Goal: Feedback & Contribution: Submit feedback/report problem

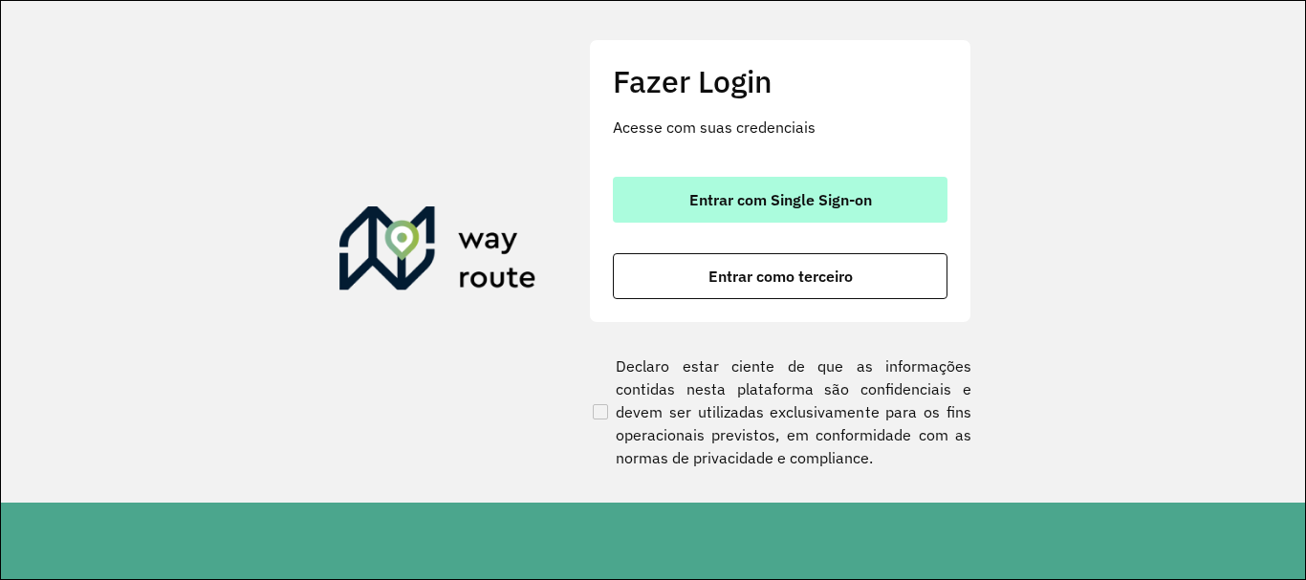
click at [922, 212] on button "Entrar com Single Sign-on" at bounding box center [780, 200] width 335 height 46
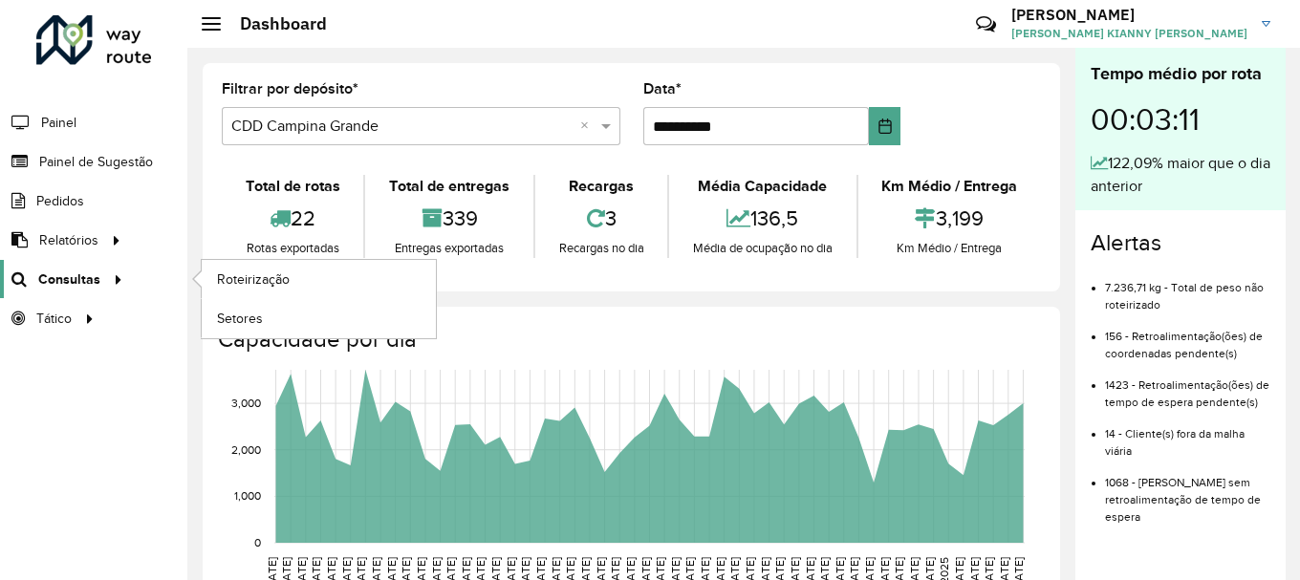
click at [63, 271] on span "Consultas" at bounding box center [69, 280] width 62 height 20
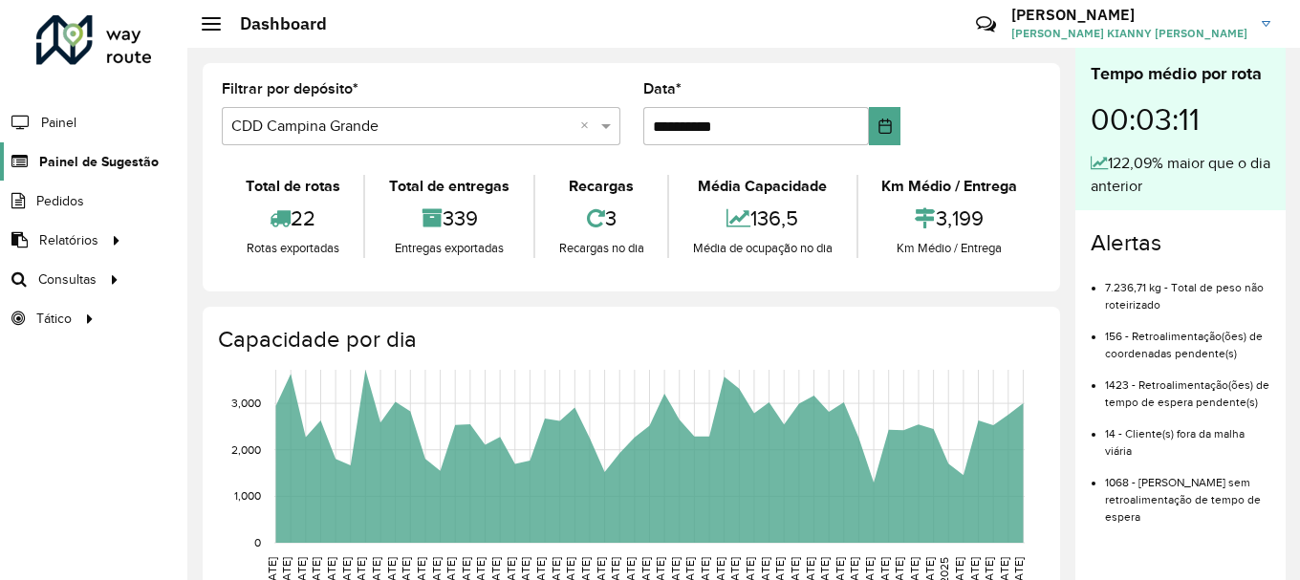
click at [109, 159] on span "Painel de Sugestão" at bounding box center [98, 162] width 119 height 20
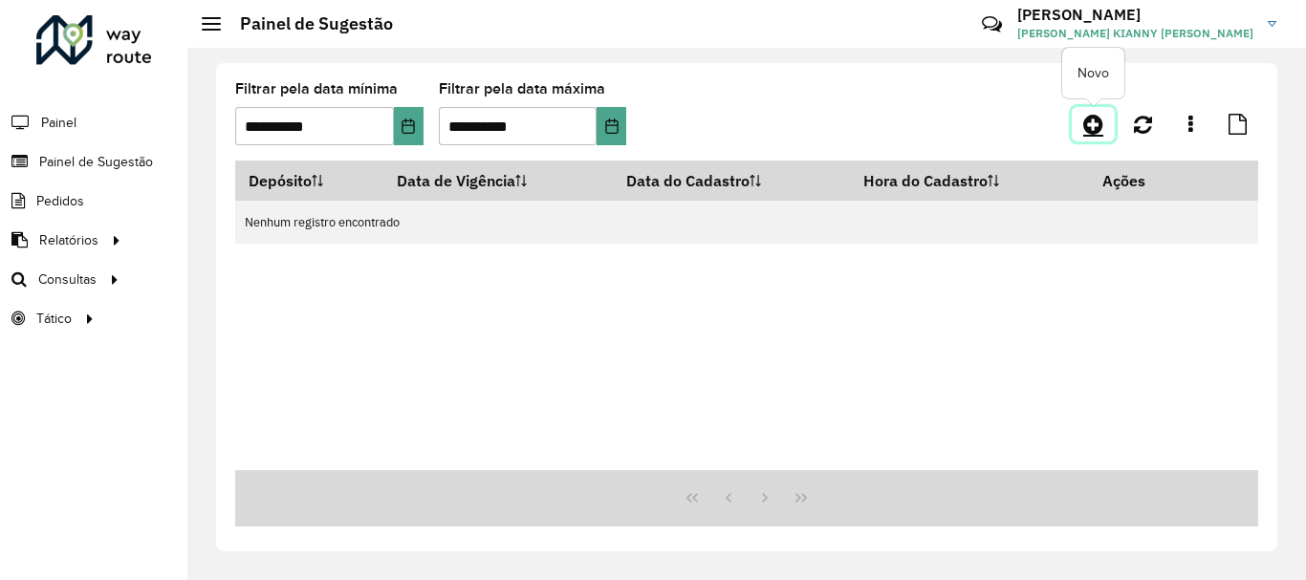
click at [1093, 136] on link at bounding box center [1092, 124] width 43 height 34
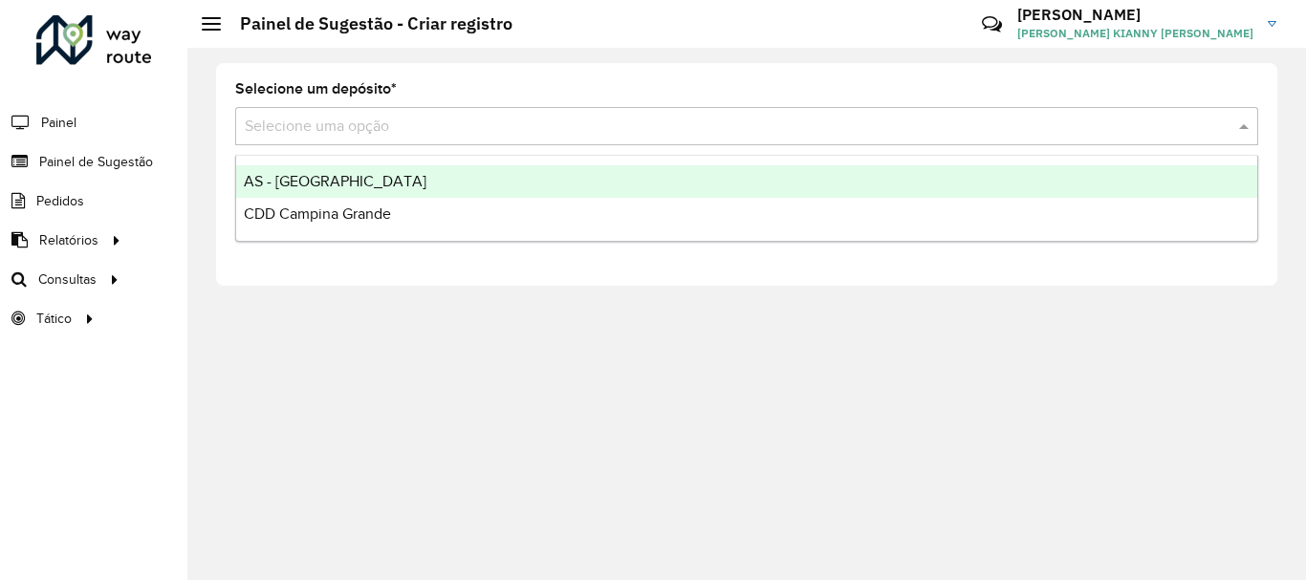
click at [560, 127] on input "text" at bounding box center [727, 127] width 965 height 23
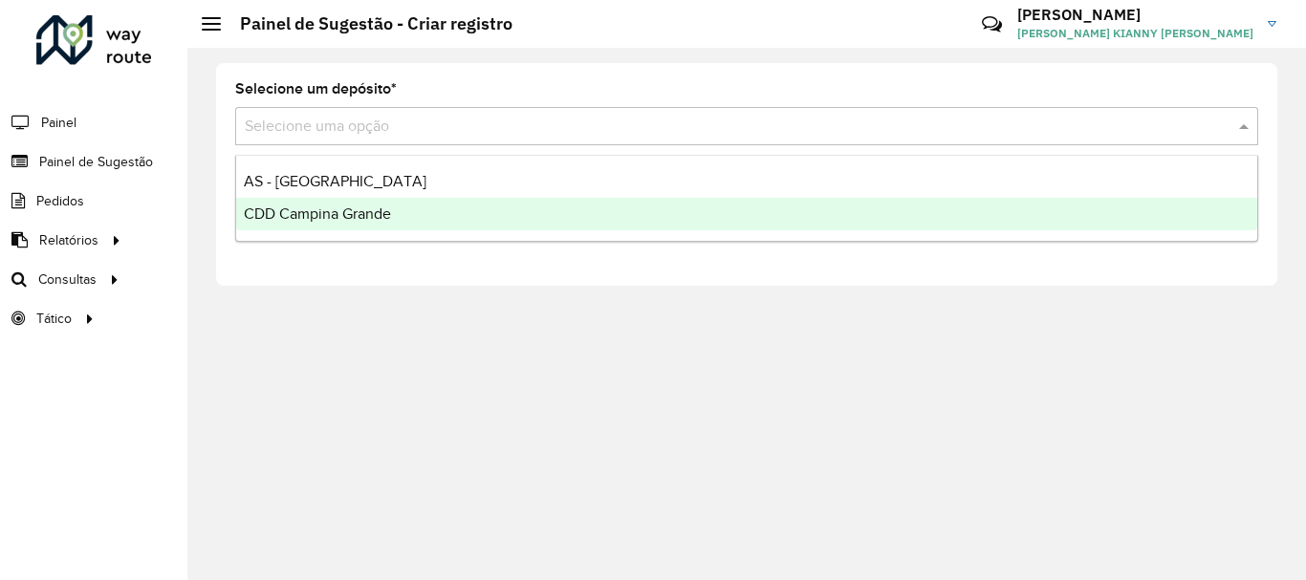
click at [430, 208] on div "CDD Campina Grande" at bounding box center [746, 214] width 1021 height 32
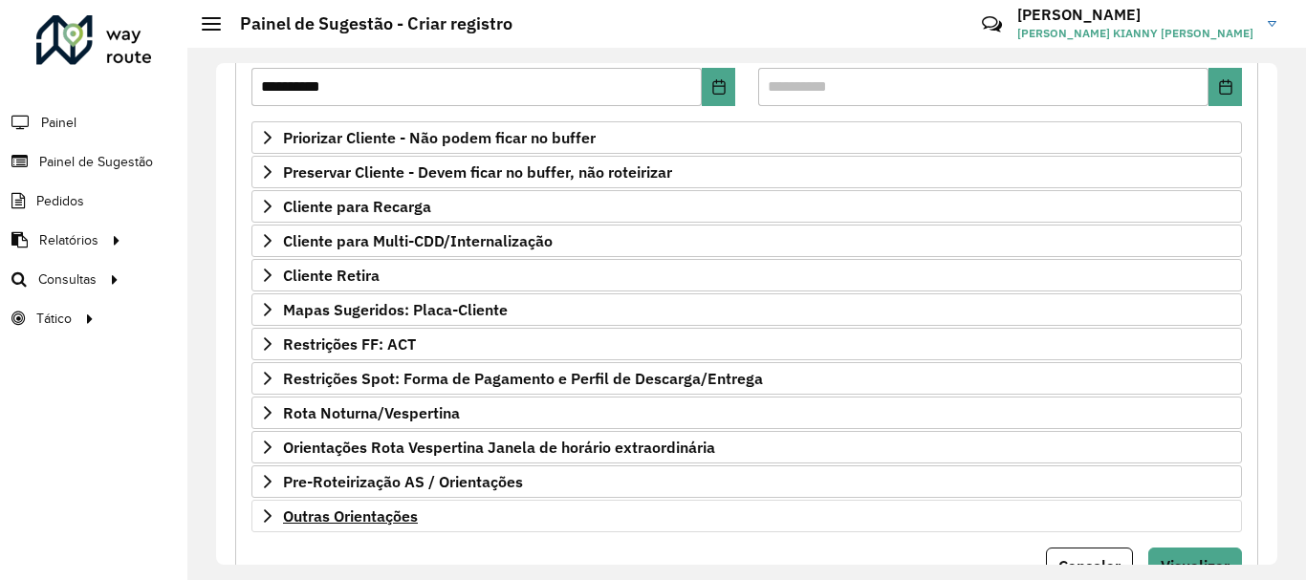
scroll to position [373, 0]
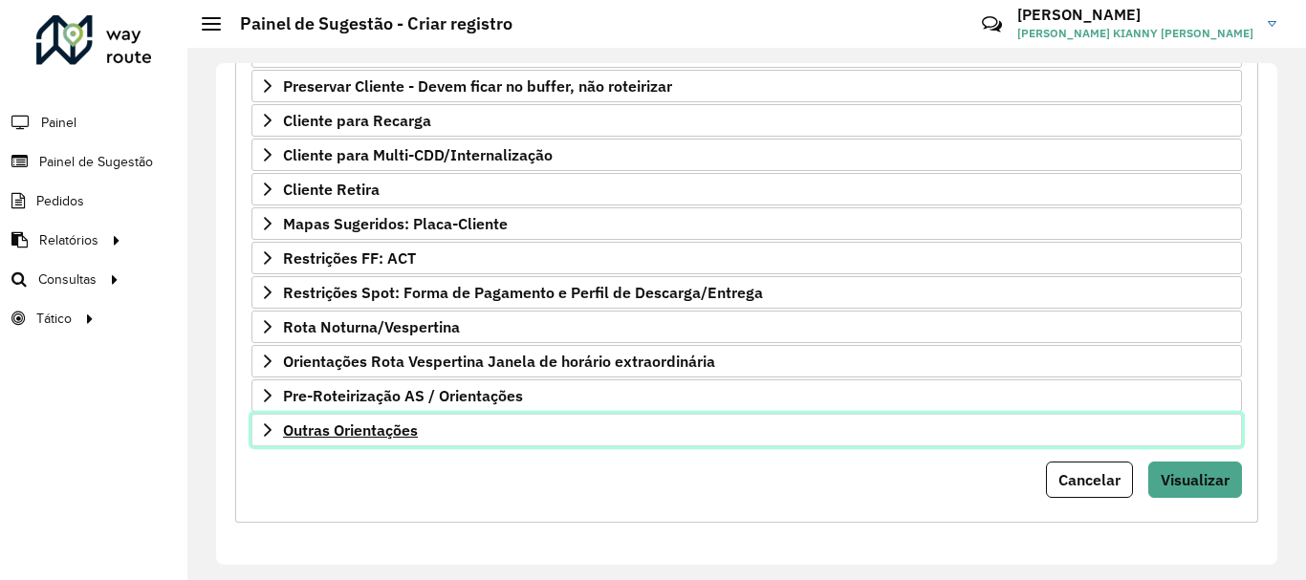
click at [368, 419] on link "Outras Orientações" at bounding box center [746, 430] width 990 height 32
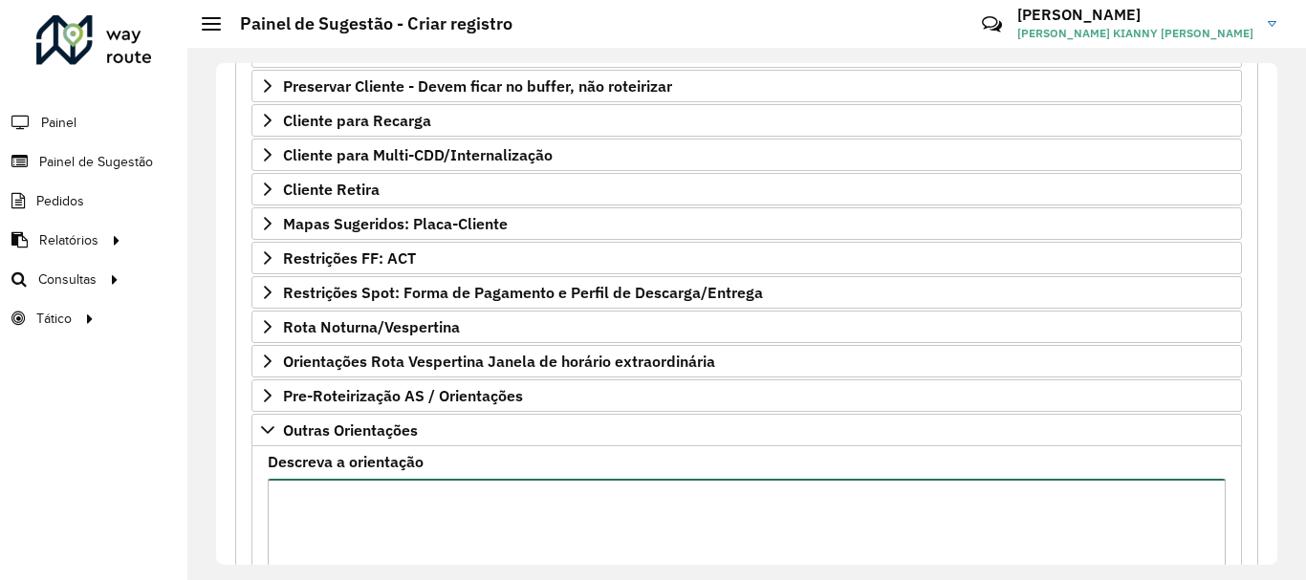
click at [441, 507] on textarea "Descreva a orientação" at bounding box center [747, 560] width 958 height 162
type textarea "*"
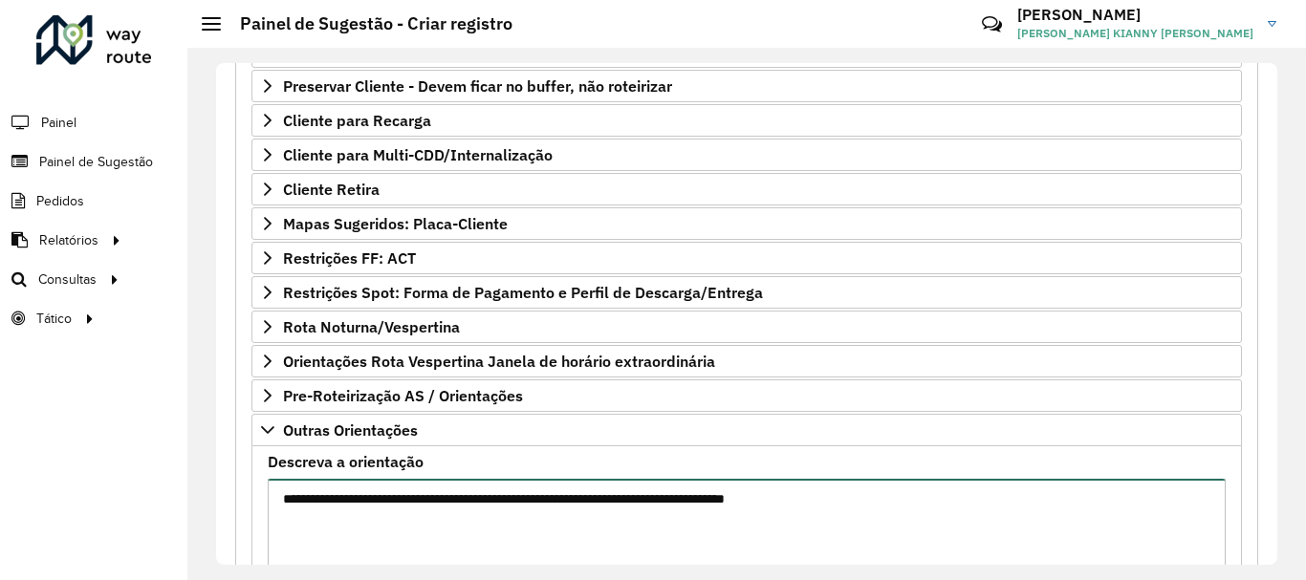
scroll to position [592, 0]
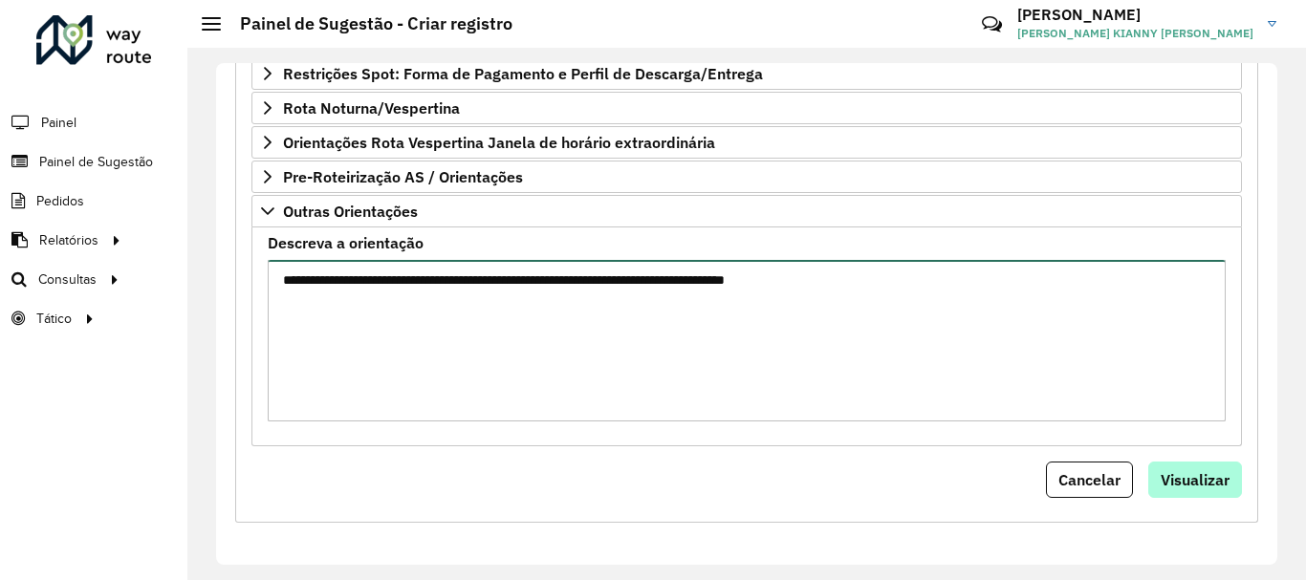
type textarea "**********"
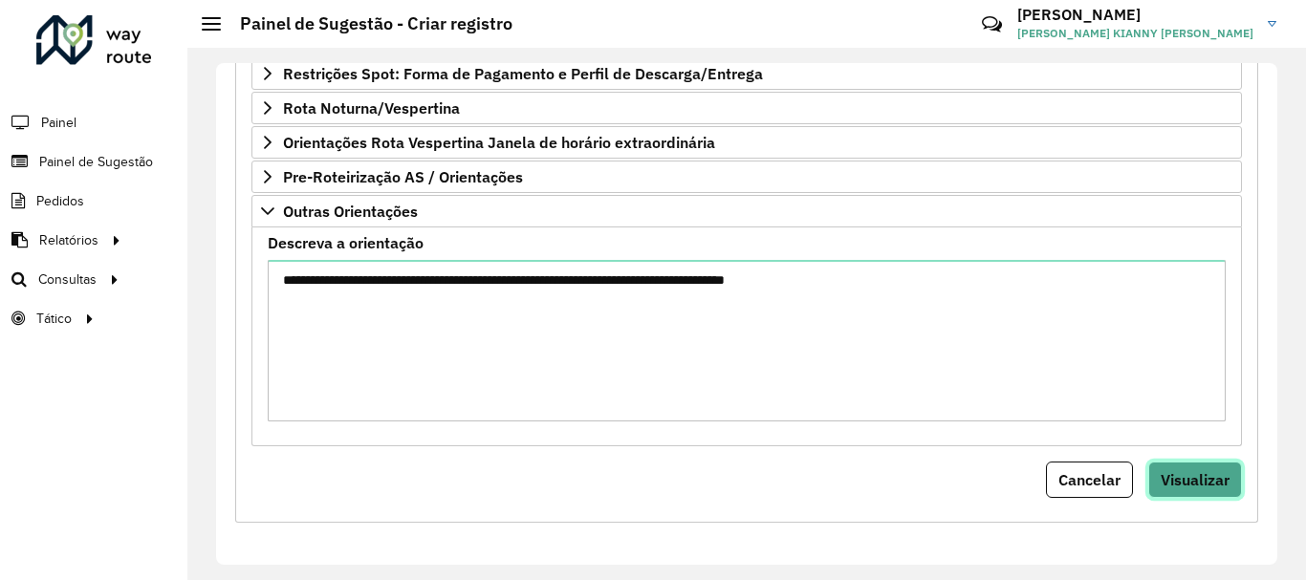
click at [1167, 482] on span "Visualizar" at bounding box center [1194, 479] width 69 height 19
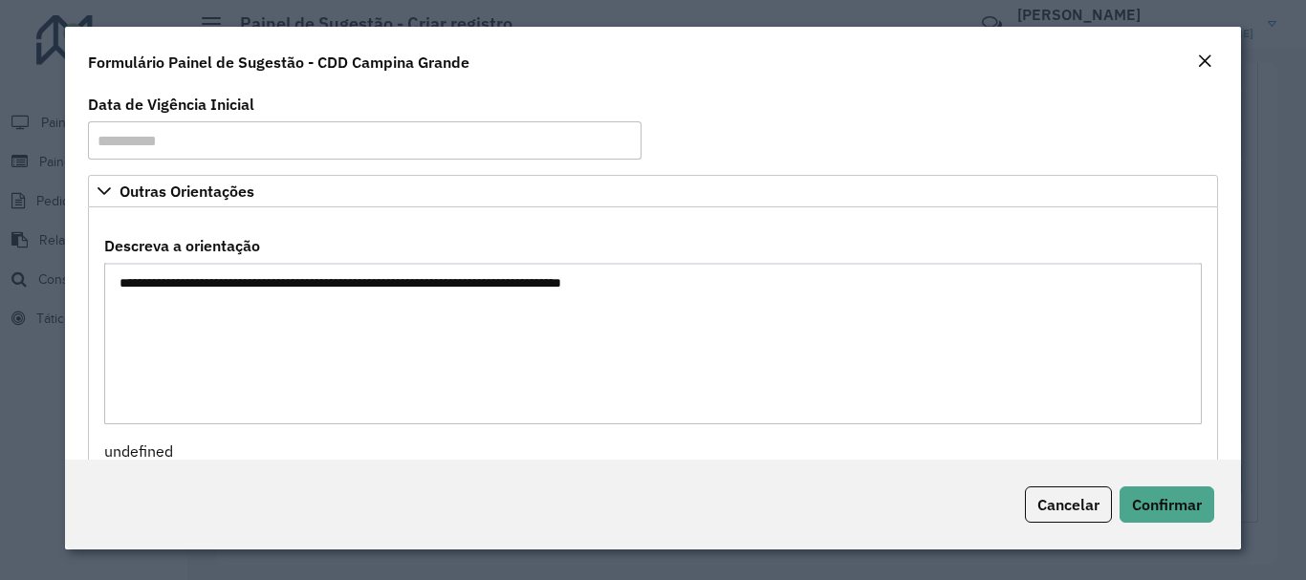
scroll to position [37, 0]
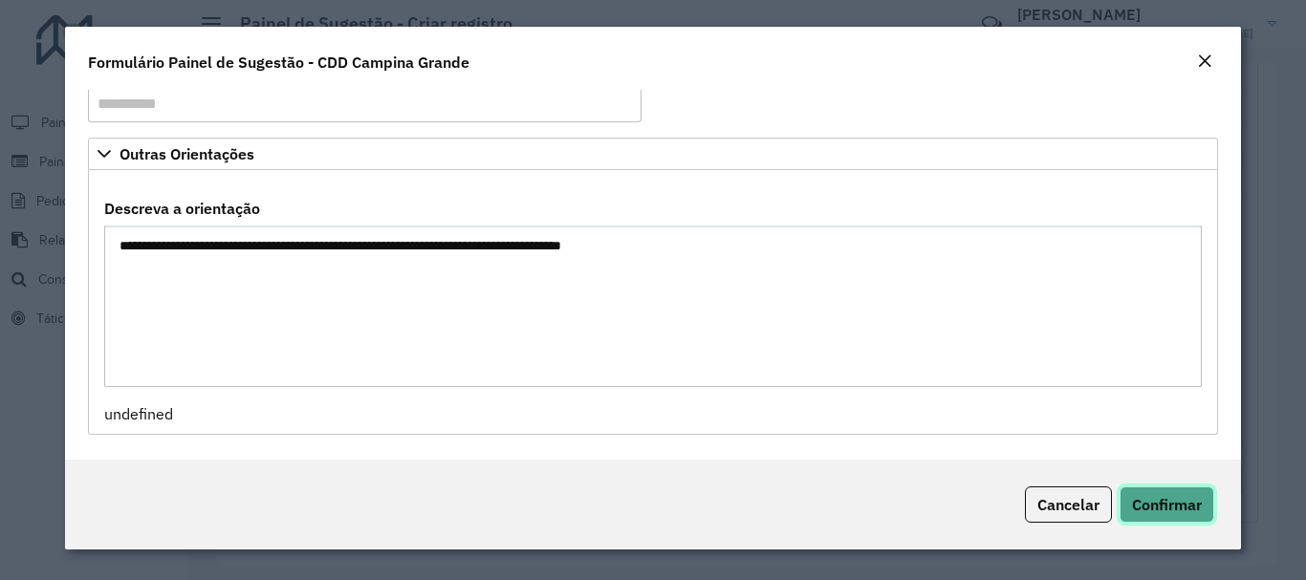
click at [1186, 499] on span "Confirmar" at bounding box center [1167, 504] width 70 height 19
